Goal: Register for event/course

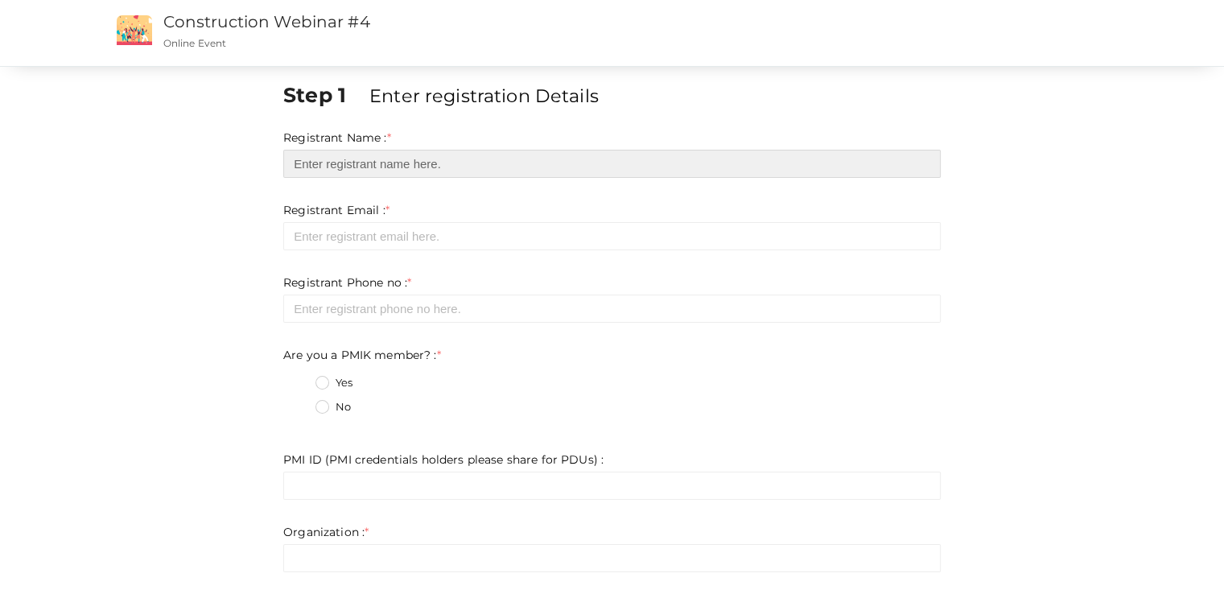
click at [341, 169] on input "text" at bounding box center [612, 164] width 658 height 28
type input "[EMAIL_ADDRESS][DOMAIN_NAME]"
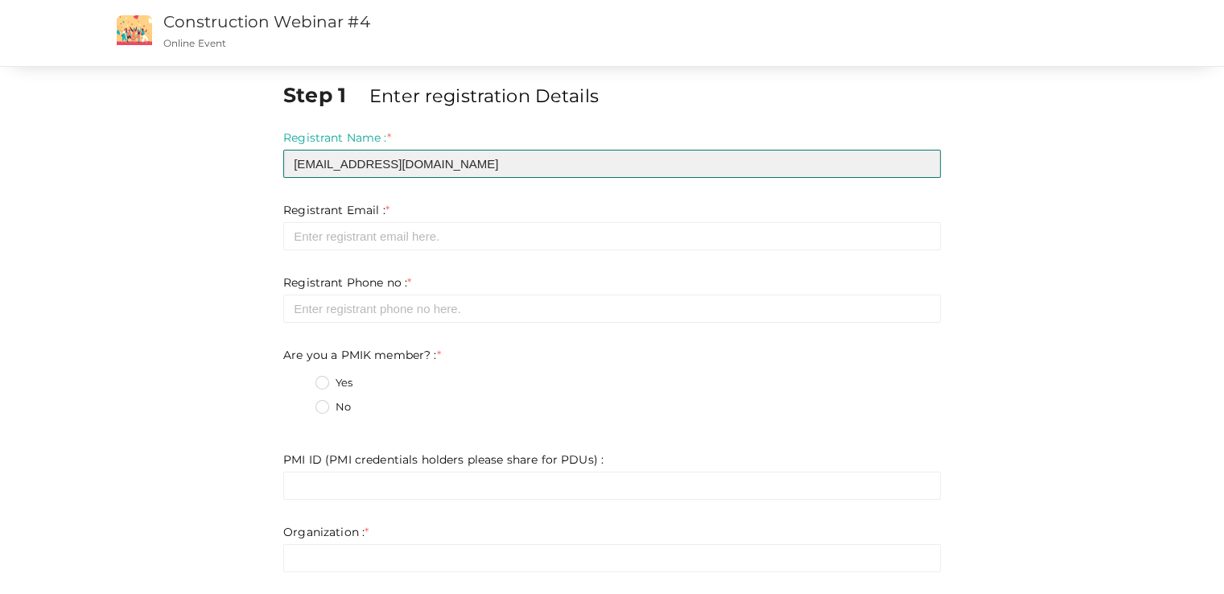
drag, startPoint x: 467, startPoint y: 162, endPoint x: 232, endPoint y: 161, distance: 235.1
click at [232, 161] on div "Step 1 Enter registration Details Registrant Name : * [EMAIL_ADDRESS][DOMAIN_NA…" at bounding box center [612, 472] width 1046 height 784
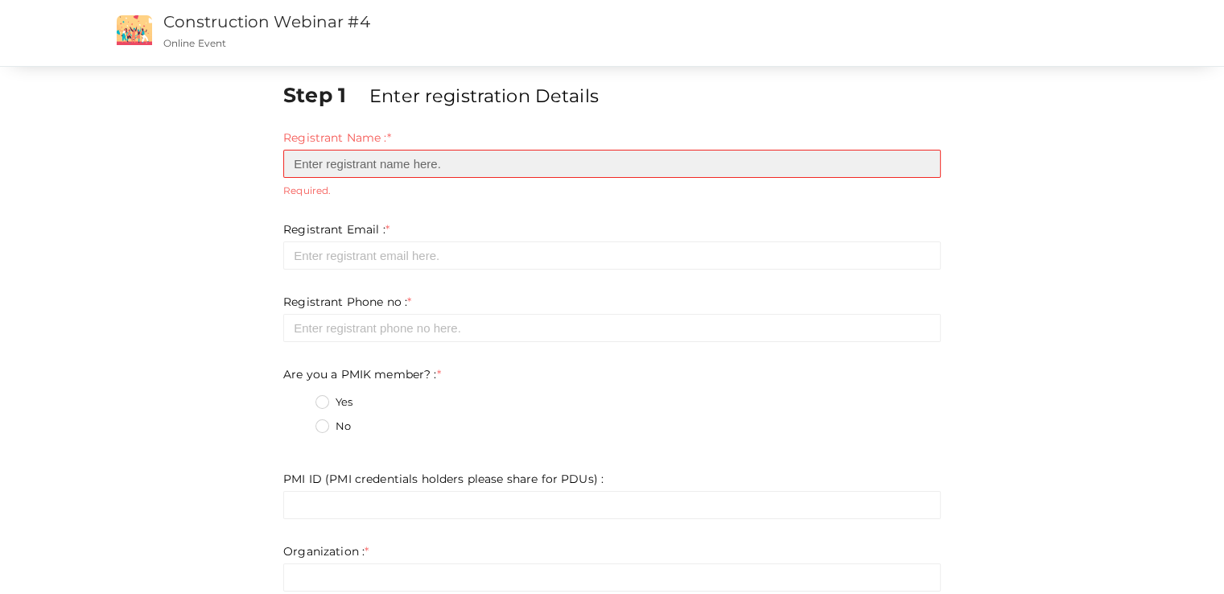
click at [397, 162] on input "text" at bounding box center [612, 164] width 658 height 28
type input "[PERSON_NAME]"
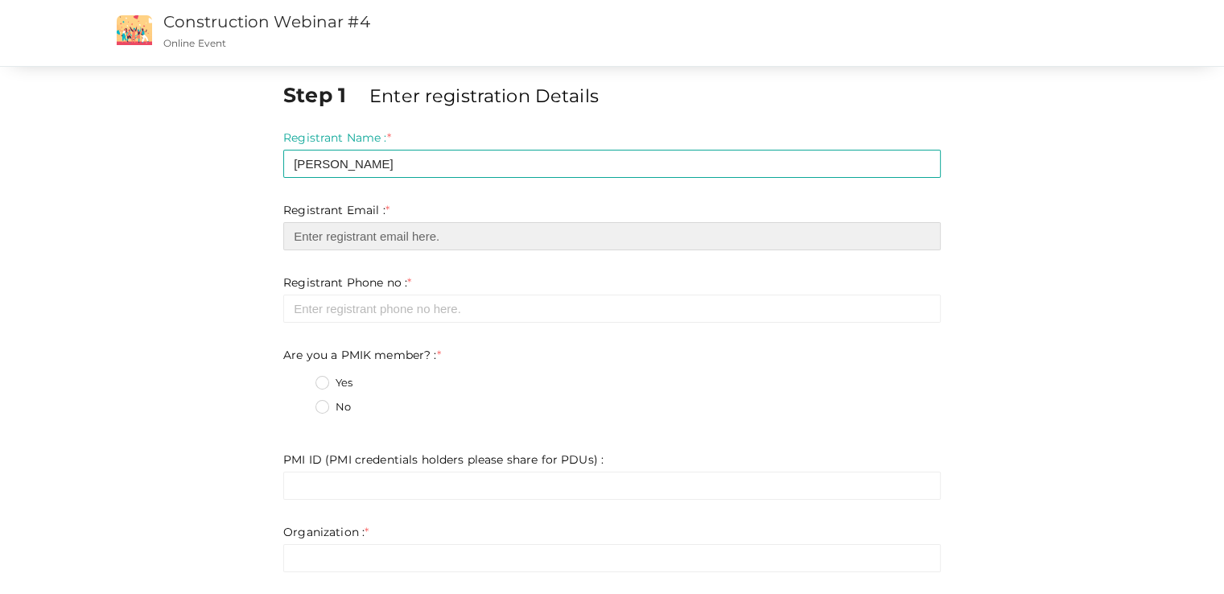
click at [386, 244] on input "email" at bounding box center [612, 236] width 658 height 28
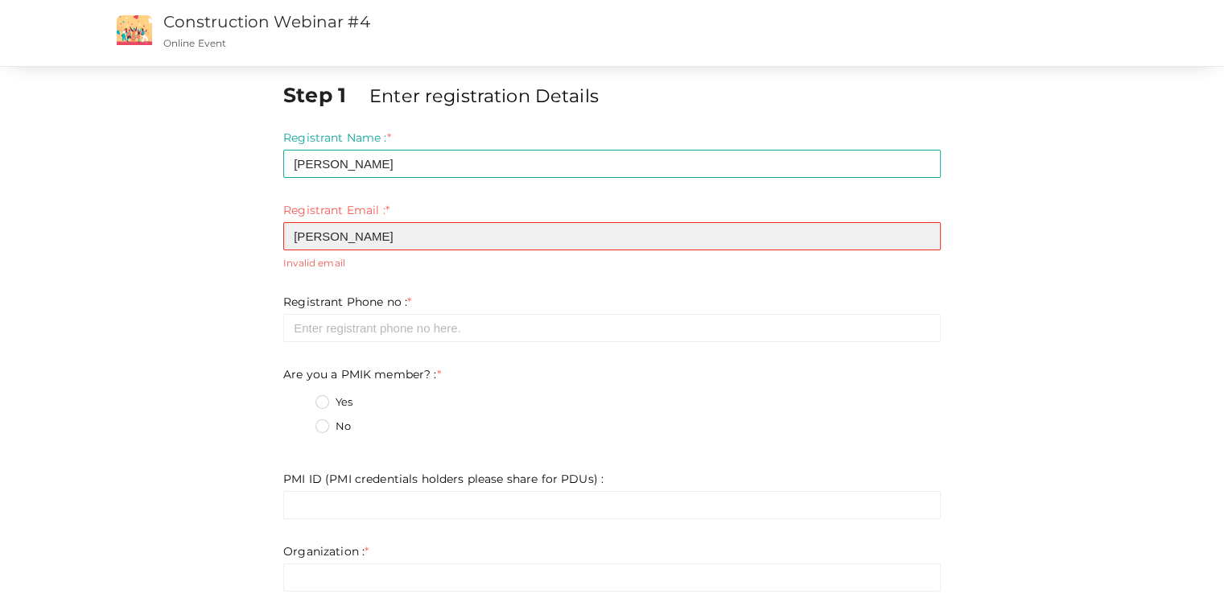
type input "[EMAIL_ADDRESS][DOMAIN_NAME]"
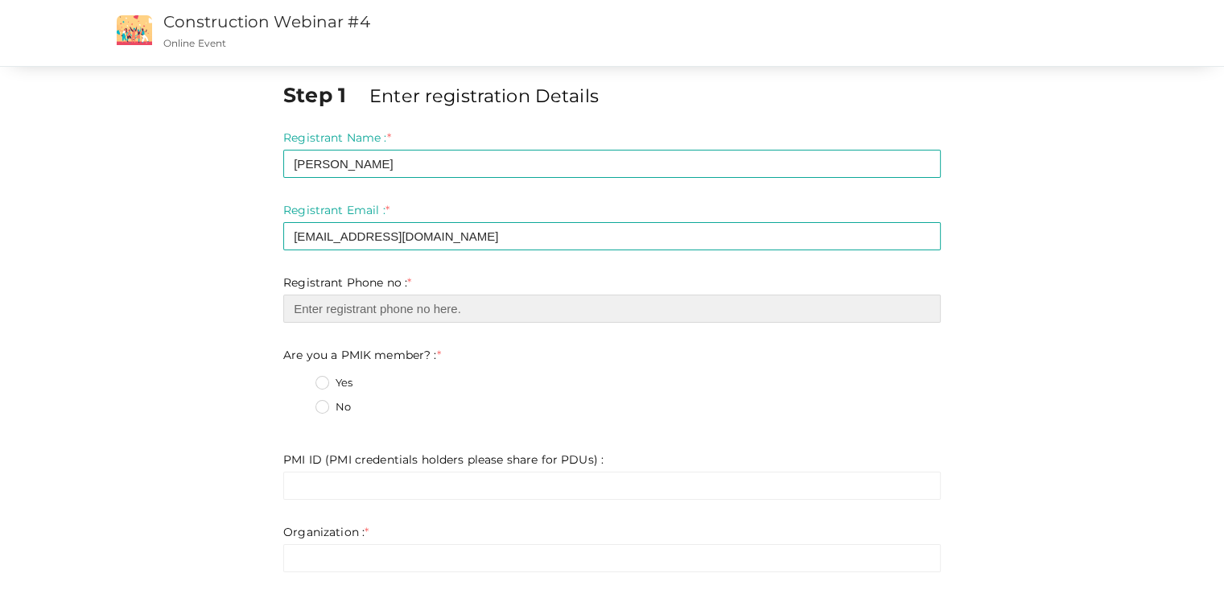
click at [427, 304] on input "number" at bounding box center [612, 309] width 658 height 28
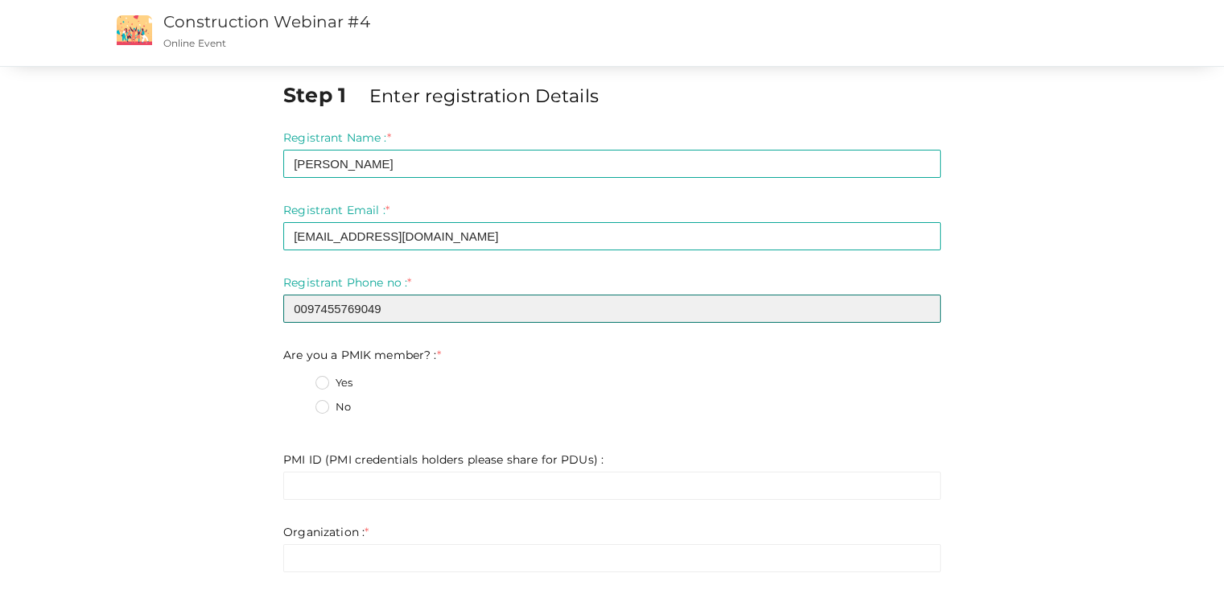
type input "0097455769049"
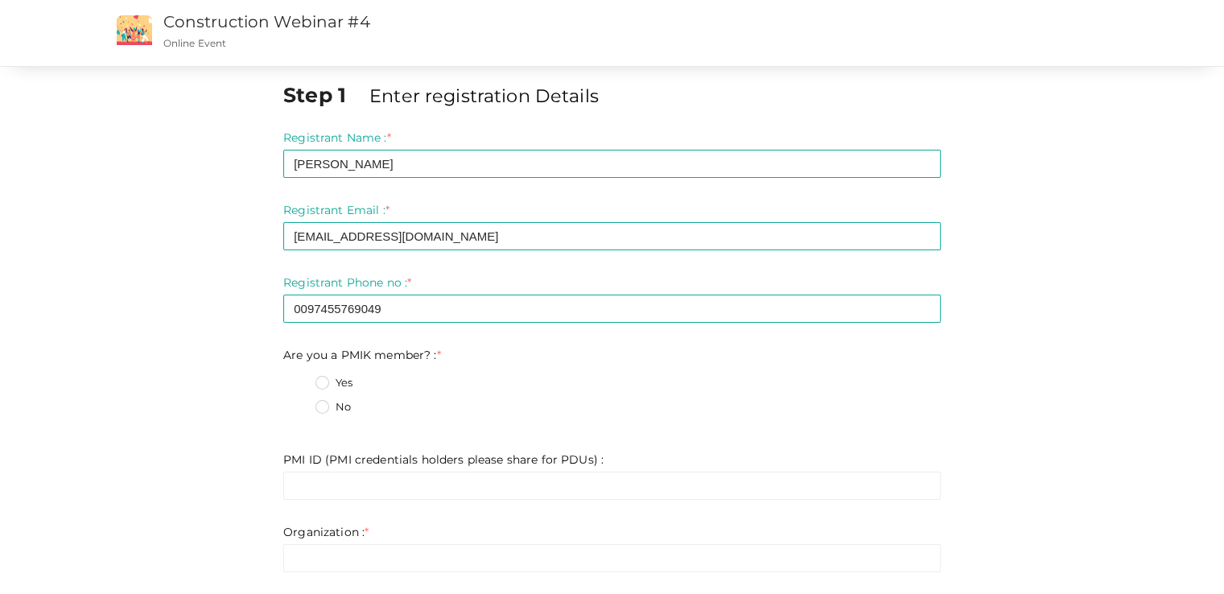
click at [323, 378] on label "Yes" at bounding box center [334, 383] width 37 height 16
click at [299, 378] on member\?\+0 "Yes" at bounding box center [299, 378] width 0 height 0
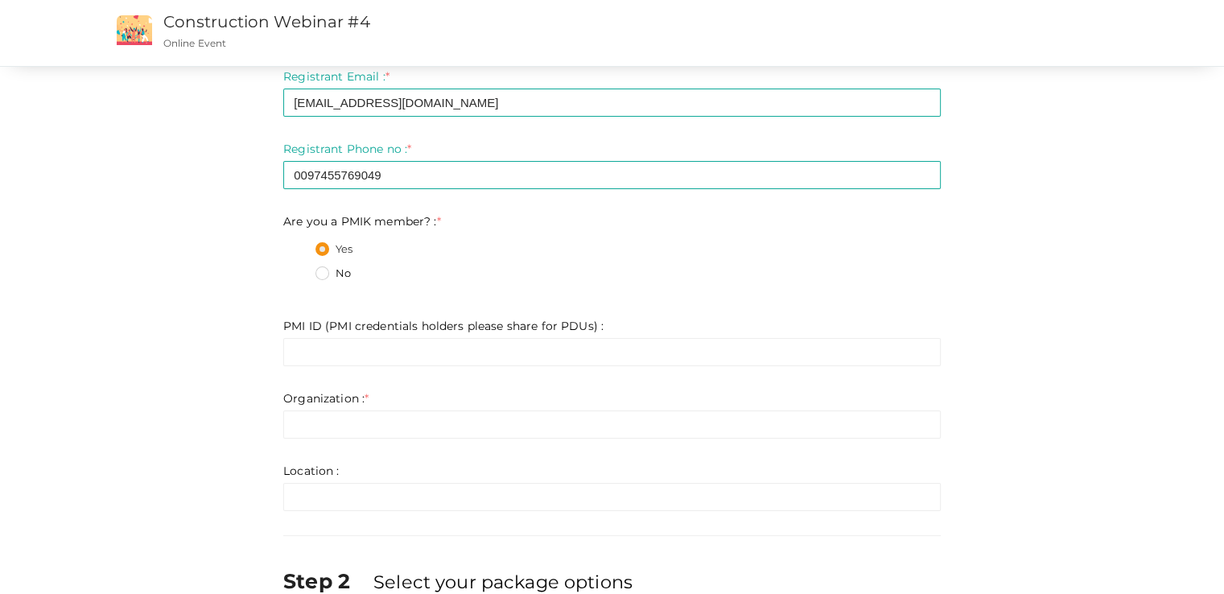
scroll to position [161, 0]
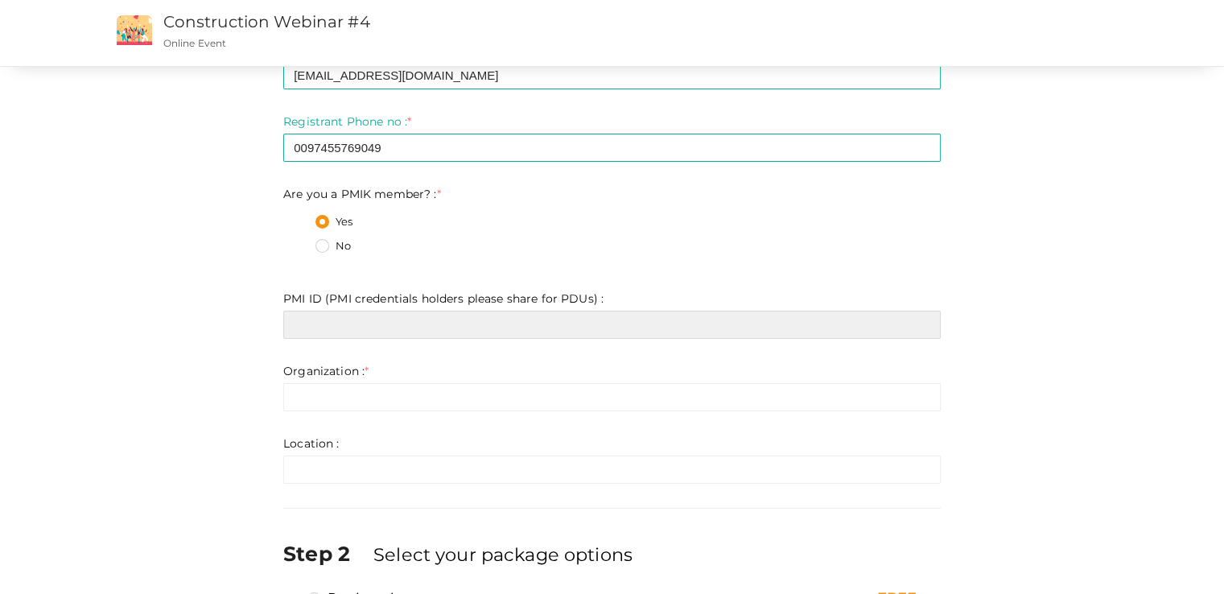
click at [497, 316] on input "text" at bounding box center [612, 325] width 658 height 28
paste input "2623452"
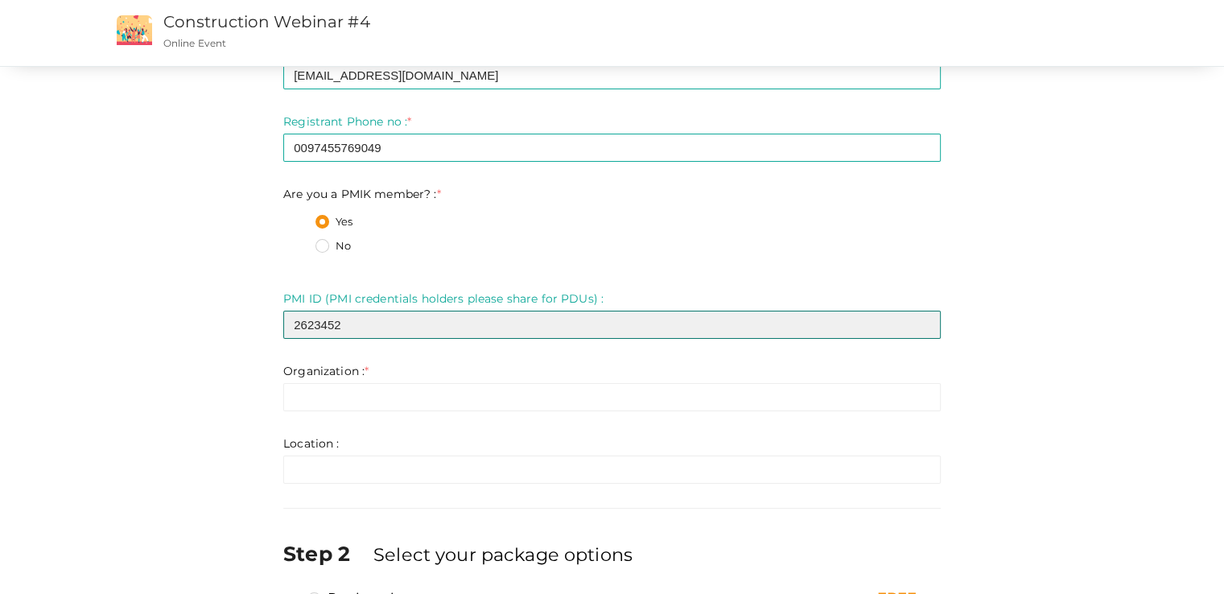
type input "2623452"
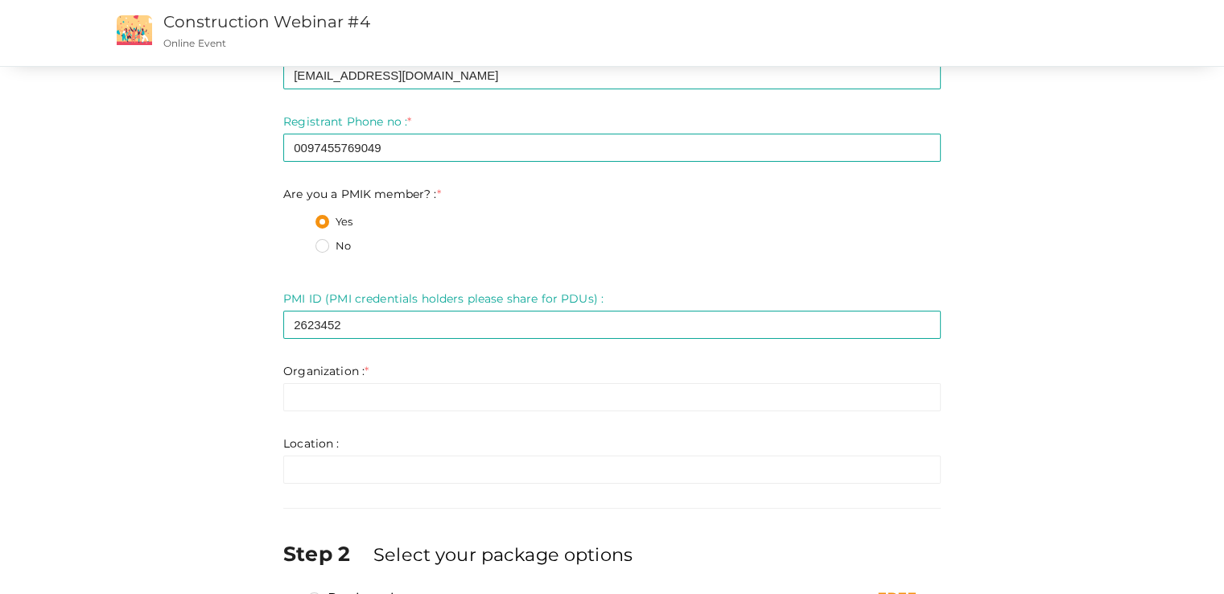
click at [1134, 334] on div "Step 1 Enter registration Details Registrant Name : * [PERSON_NAME] Required. I…" at bounding box center [612, 312] width 1046 height 784
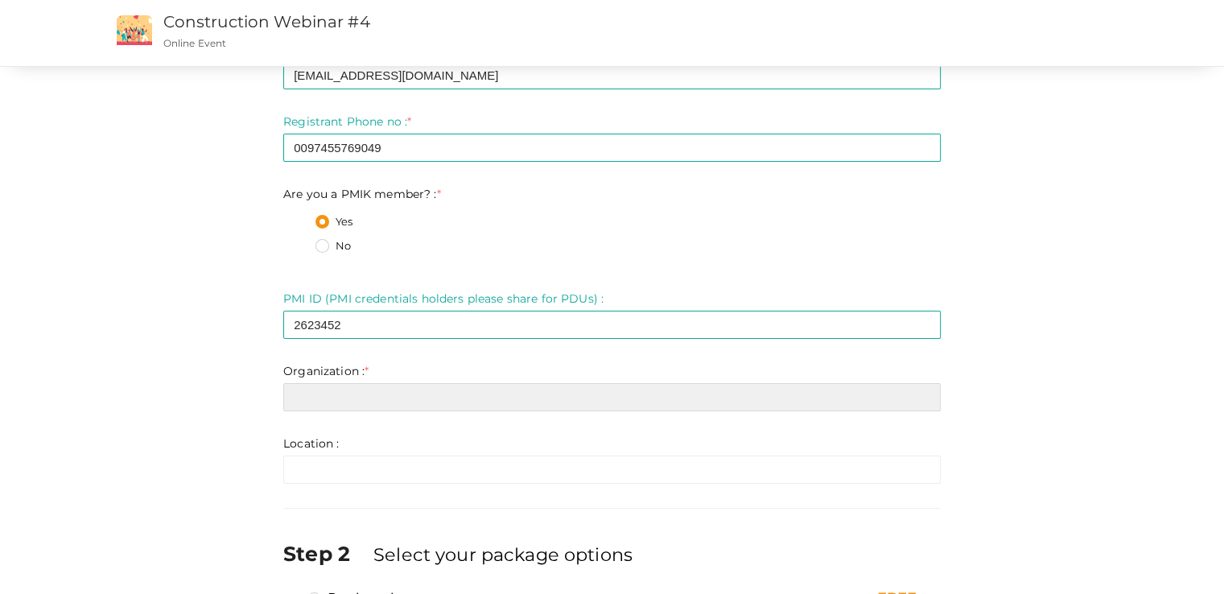
click at [498, 407] on input "text" at bounding box center [612, 397] width 658 height 28
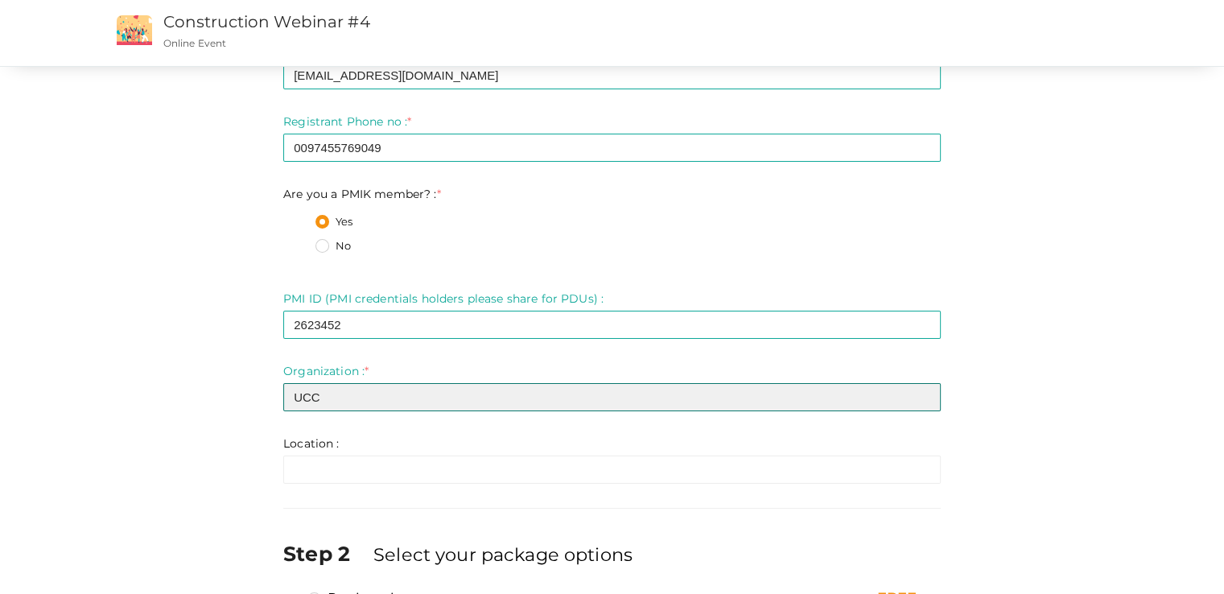
type input "UCC"
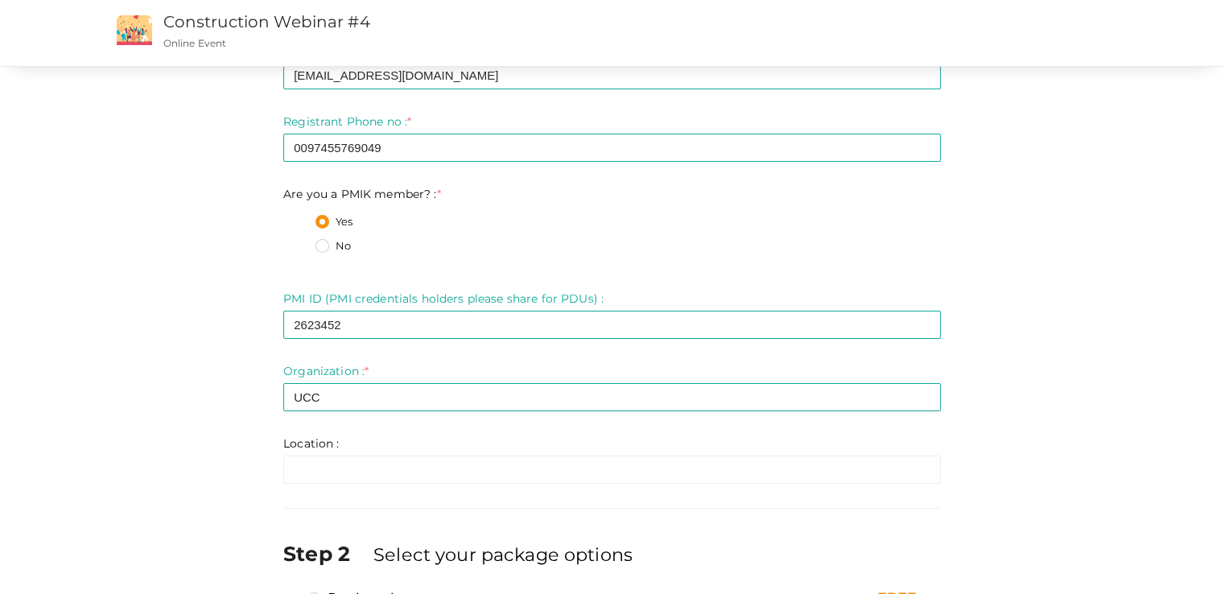
click at [1103, 389] on div "Step 1 Enter registration Details Registrant Name : * [PERSON_NAME] Required. I…" at bounding box center [612, 305] width 1046 height 770
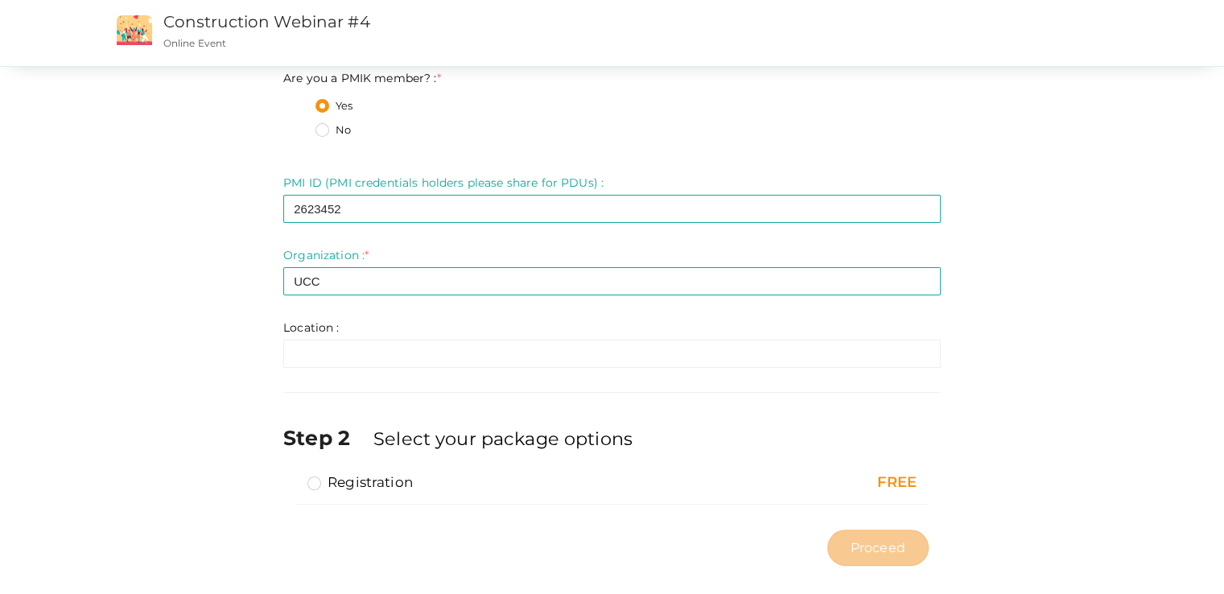
scroll to position [296, 0]
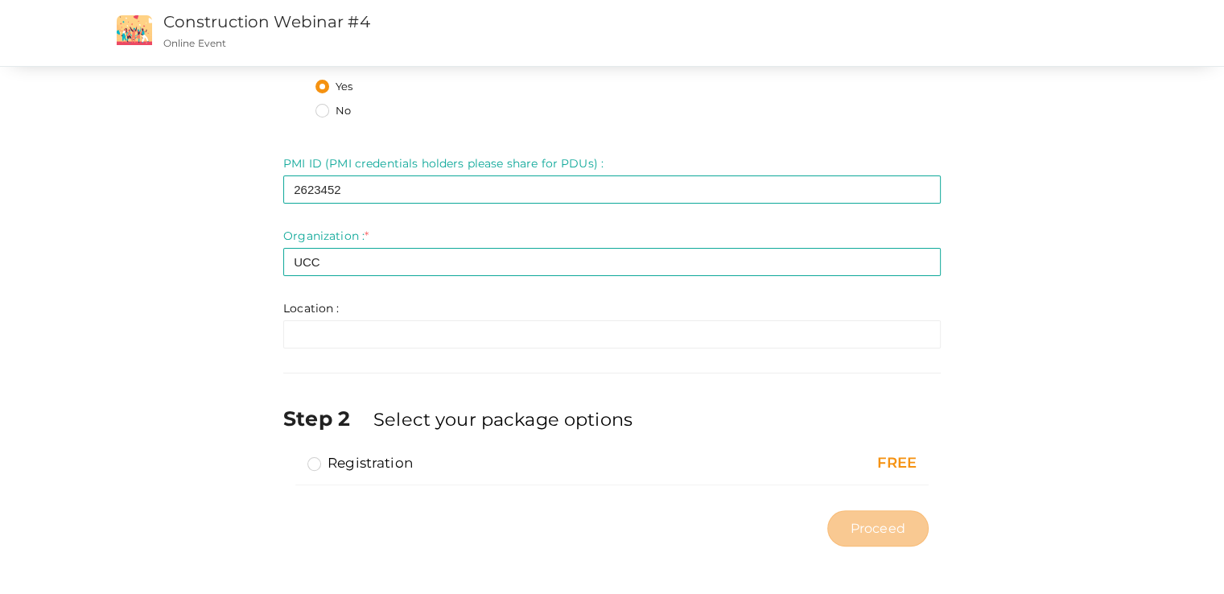
click at [317, 464] on label "Registration" at bounding box center [360, 462] width 105 height 19
click at [291, 456] on input "Registration" at bounding box center [291, 456] width 0 height 0
click at [860, 526] on span "Proceed" at bounding box center [878, 528] width 55 height 19
type input "N/A"
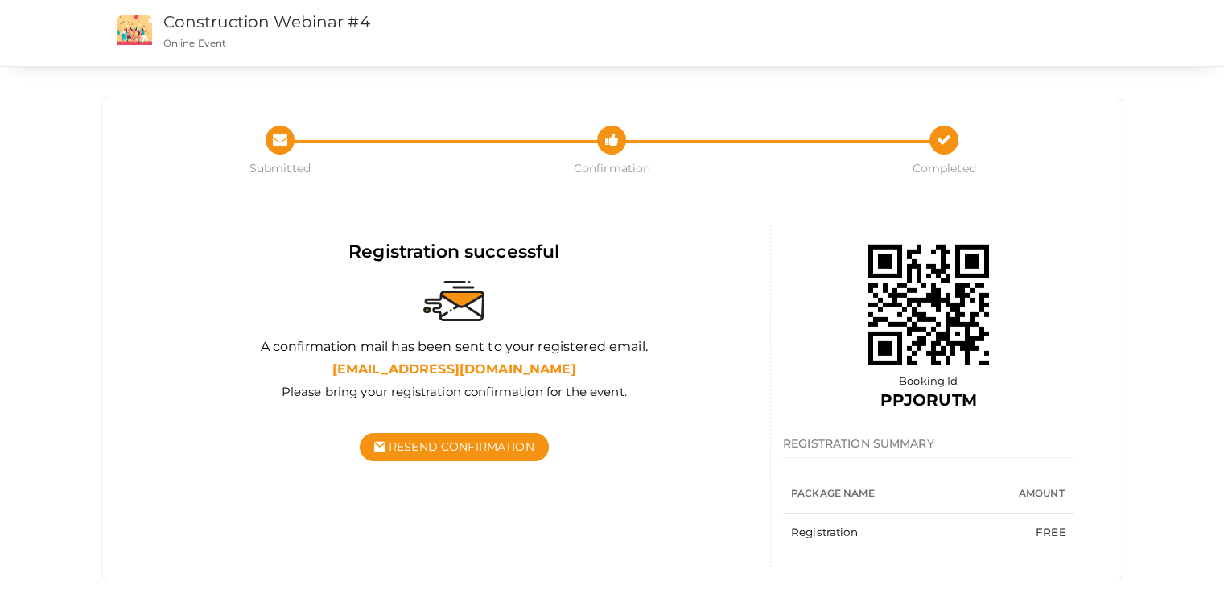
scroll to position [26, 0]
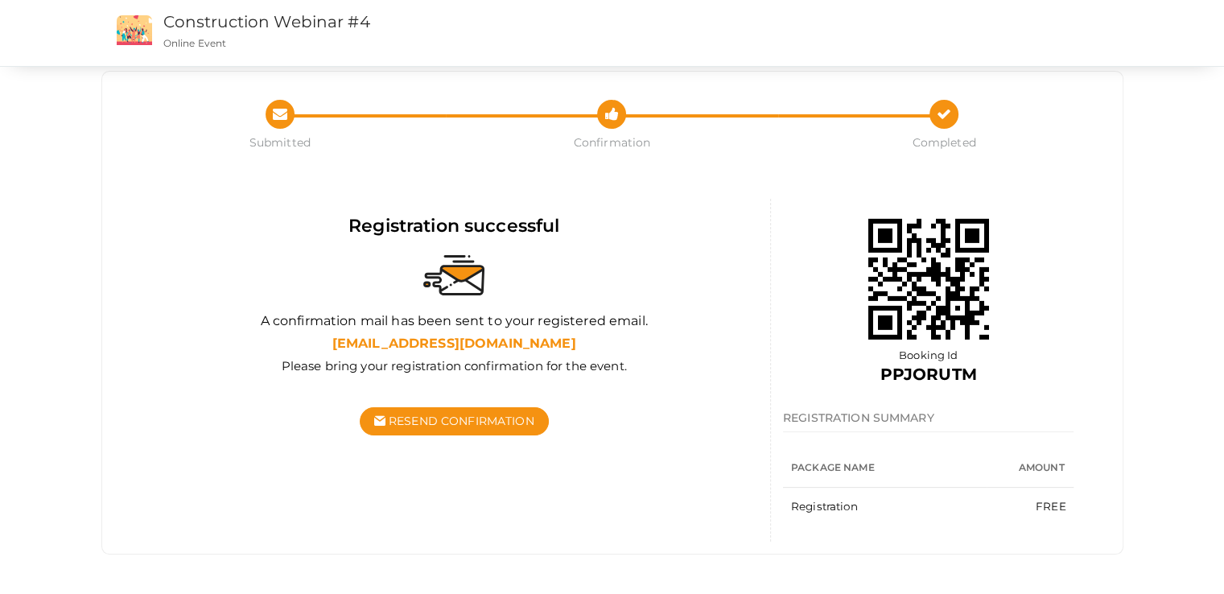
click at [43, 316] on div "Submitted Confirmation Completed Submitted Confirmation Payment Completed Regis…" at bounding box center [612, 284] width 1224 height 621
